Goal: Information Seeking & Learning: Learn about a topic

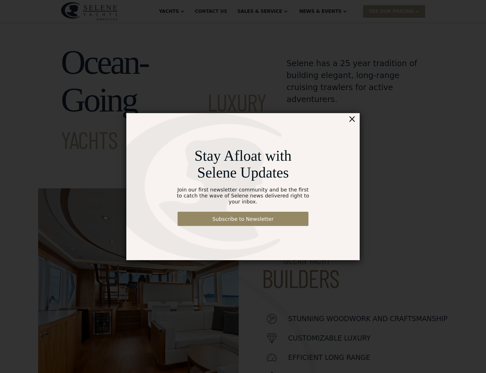
click at [355, 123] on div "×" at bounding box center [352, 118] width 8 height 11
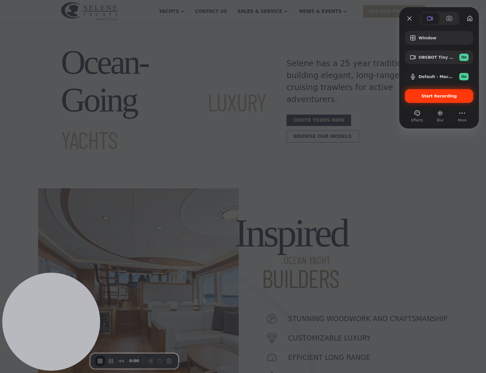
scroll to position [2, 0]
click at [431, 97] on span "Start Recording" at bounding box center [440, 96] width 36 height 5
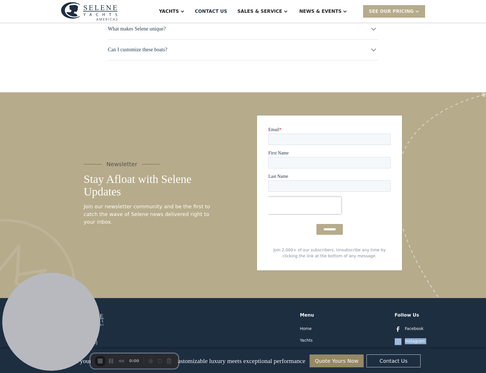
scroll to position [2809, 0]
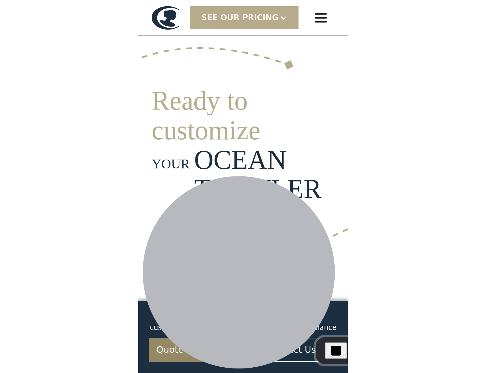
scroll to position [1264, 0]
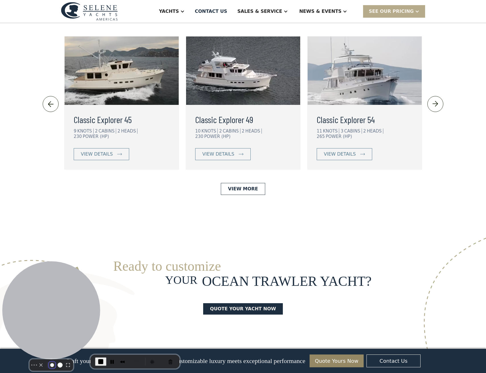
click at [51, 361] on button "Resize small" at bounding box center [52, 364] width 7 height 7
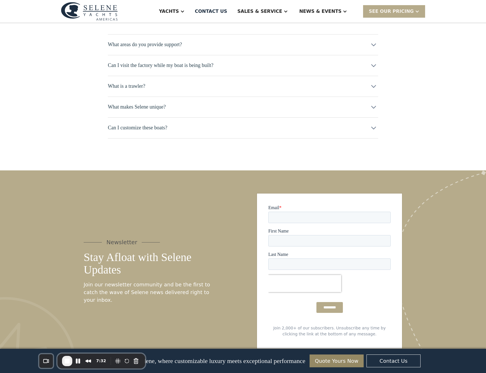
scroll to position [2728, 0]
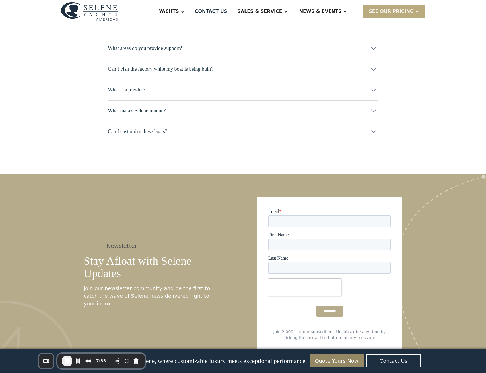
click at [390, 10] on div "SEE Our Pricing" at bounding box center [391, 11] width 45 height 7
click at [396, 25] on link "Get a PASSCODE" at bounding box center [401, 24] width 77 height 13
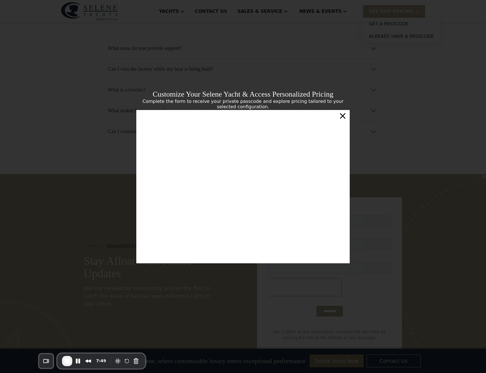
scroll to position [2, 0]
drag, startPoint x: 344, startPoint y: 117, endPoint x: 75, endPoint y: 1, distance: 292.5
click at [344, 117] on div "×" at bounding box center [343, 115] width 8 height 11
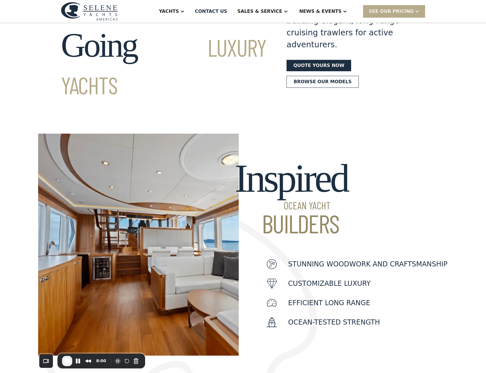
scroll to position [0, 0]
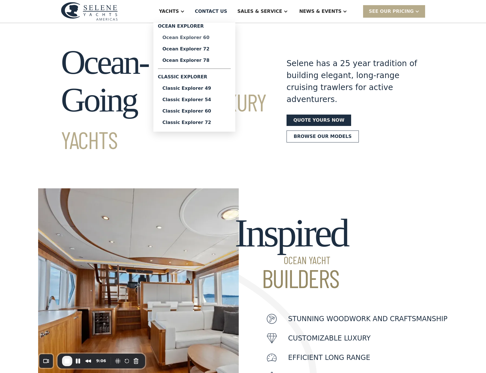
click at [197, 36] on div "Ocean Explorer 60" at bounding box center [195, 37] width 64 height 5
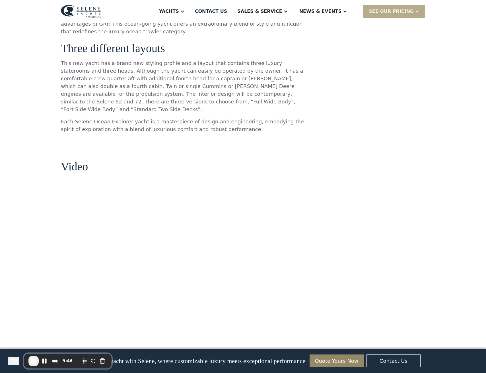
scroll to position [572, 0]
